Goal: Transaction & Acquisition: Purchase product/service

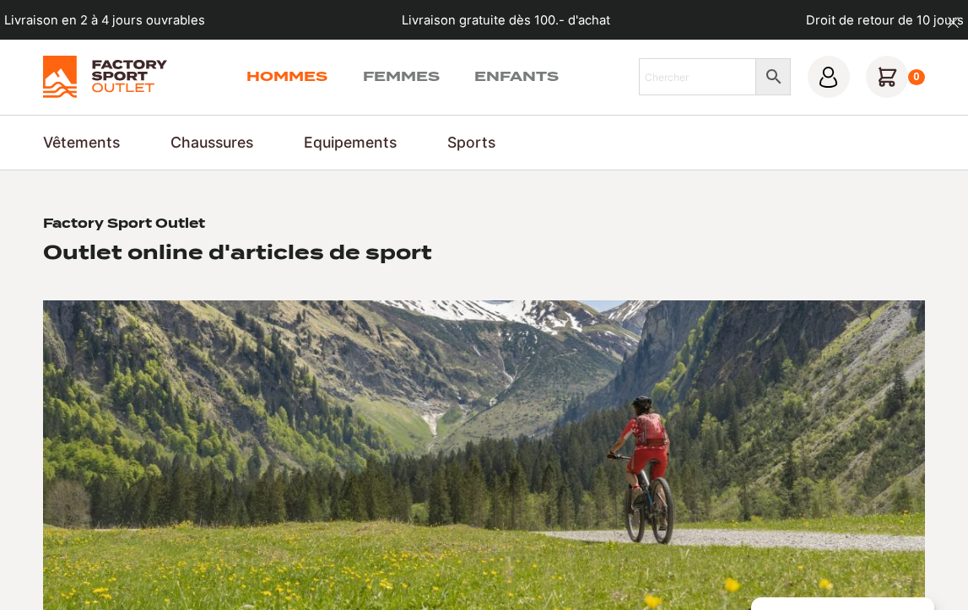
click at [295, 79] on link "Hommes" at bounding box center [286, 77] width 81 height 20
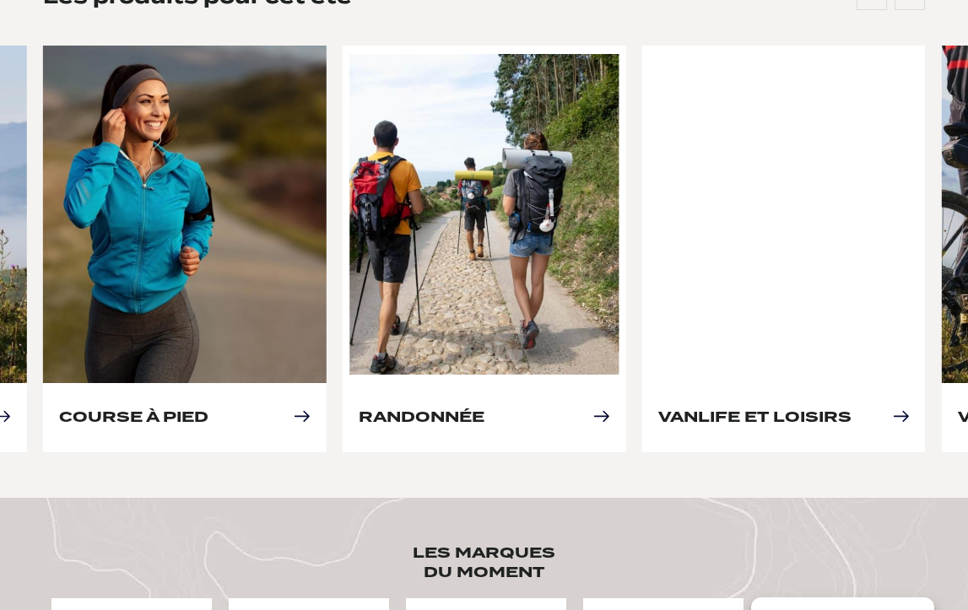
scroll to position [800, 0]
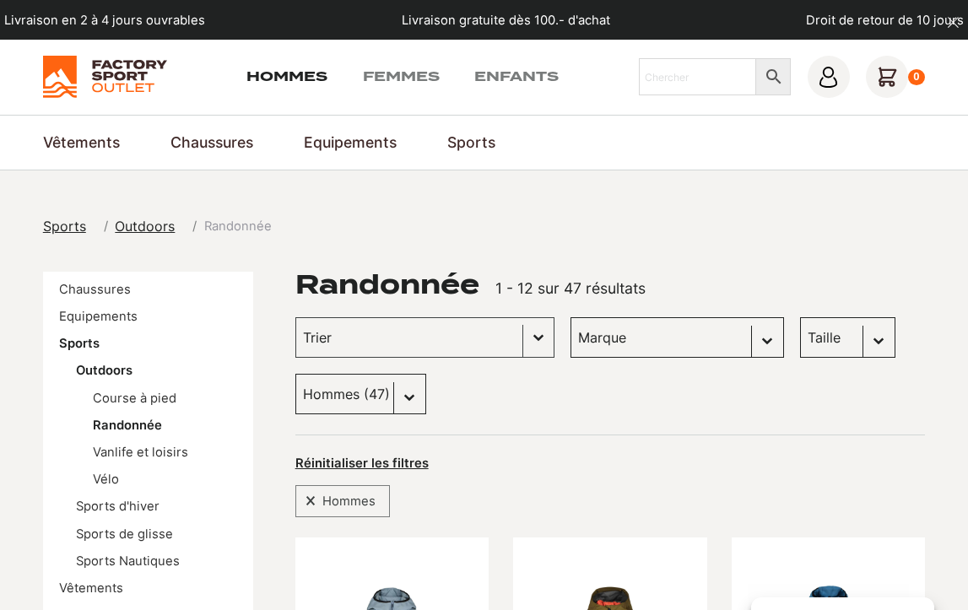
scroll to position [417, 0]
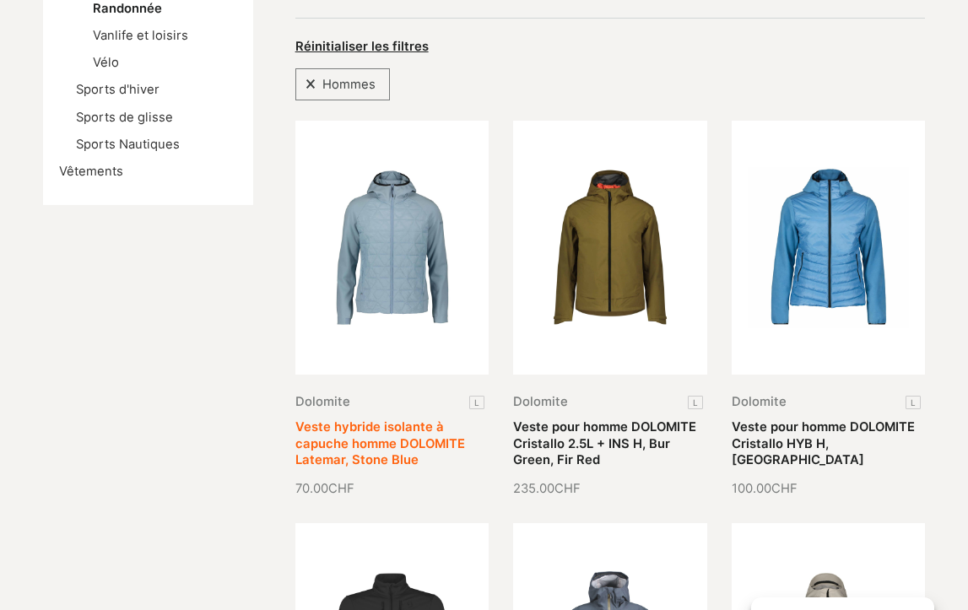
click at [412, 419] on link "Veste hybride isolante à capuche homme DOLOMITE Latemar, Stone Blue" at bounding box center [380, 442] width 170 height 47
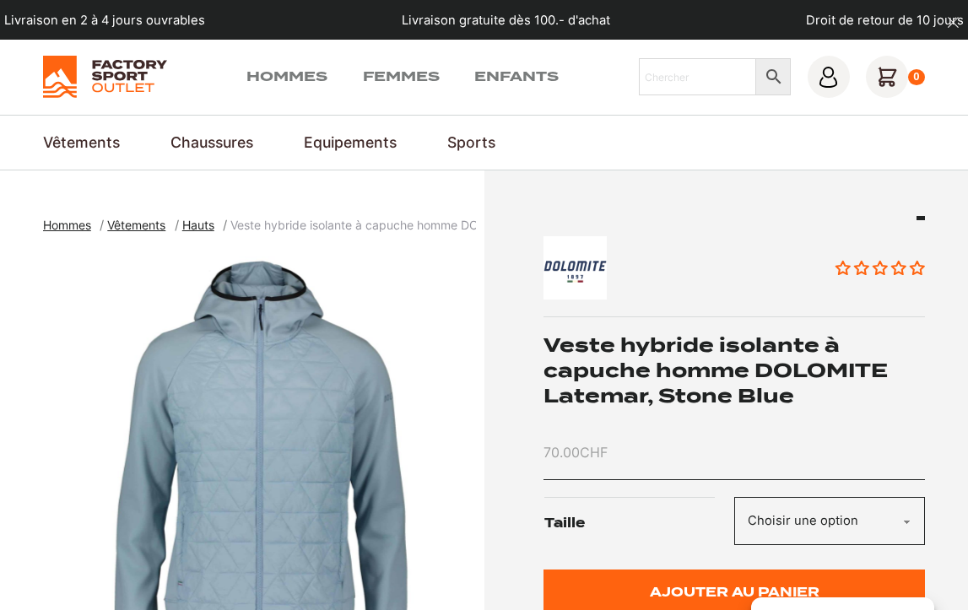
click at [108, 77] on img at bounding box center [105, 77] width 124 height 42
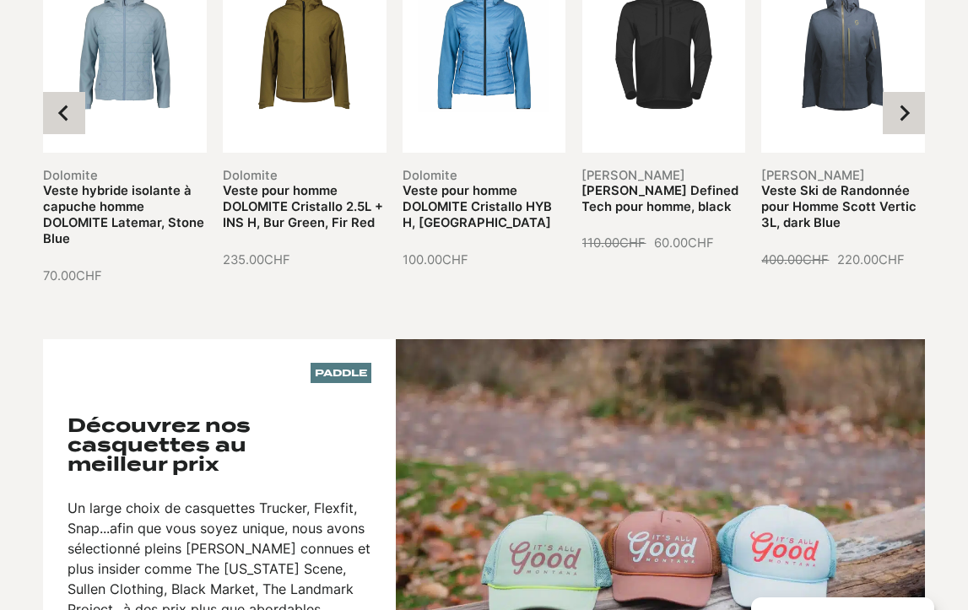
scroll to position [2220, 0]
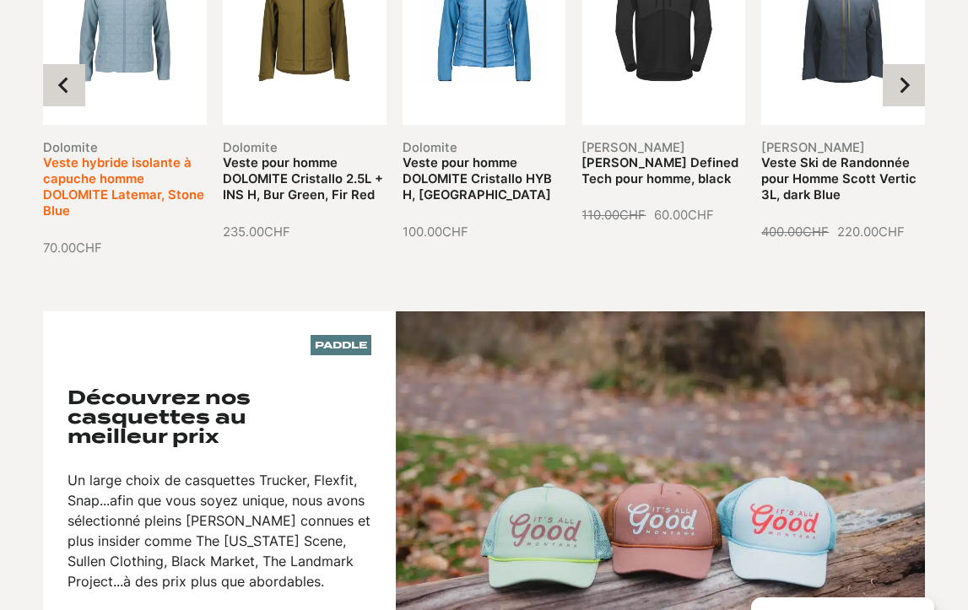
click at [137, 155] on link "Veste hybride isolante à capuche homme DOLOMITE Latemar, Stone Blue" at bounding box center [123, 187] width 161 height 64
